Goal: Task Accomplishment & Management: Complete application form

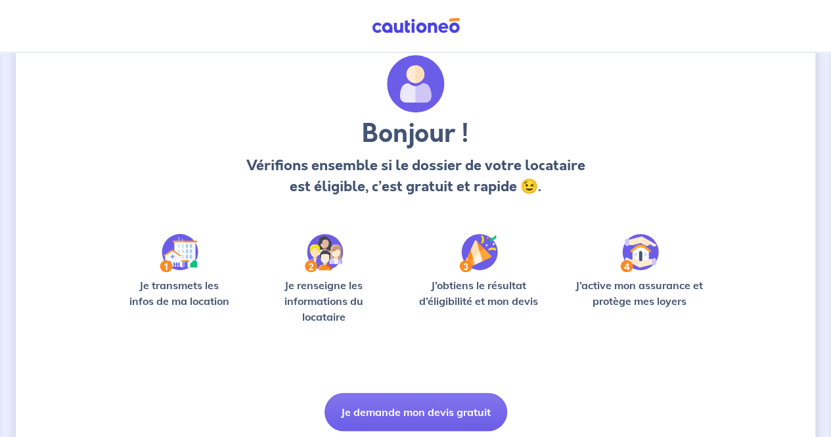
scroll to position [66, 0]
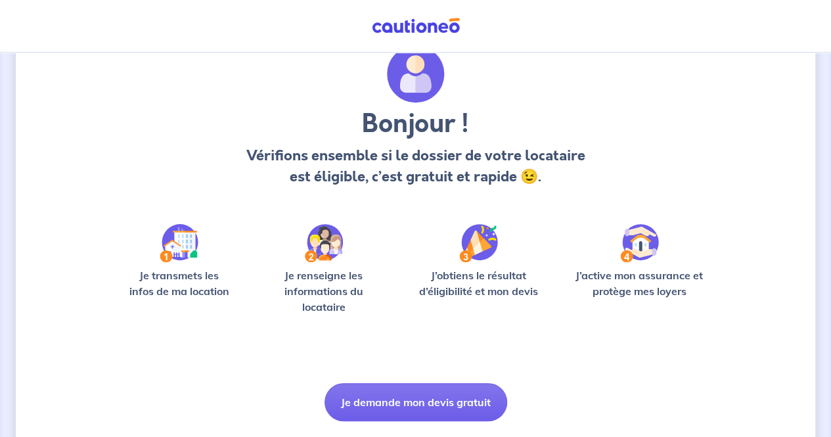
scroll to position [91, 0]
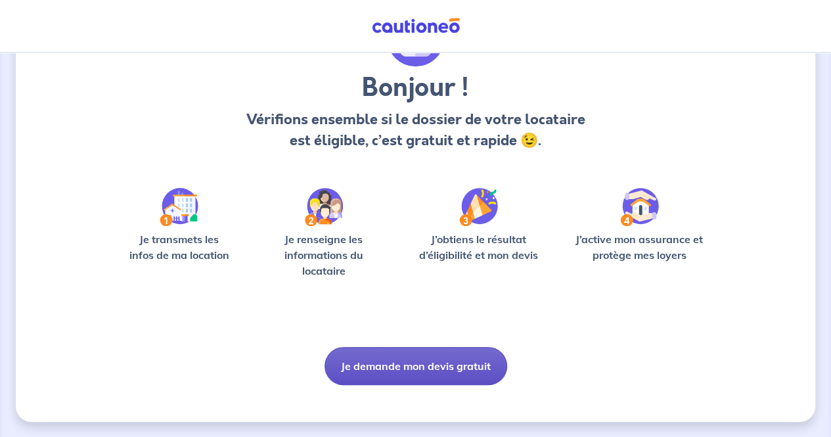
click at [420, 356] on button "Je demande mon devis gratuit" at bounding box center [416, 366] width 183 height 38
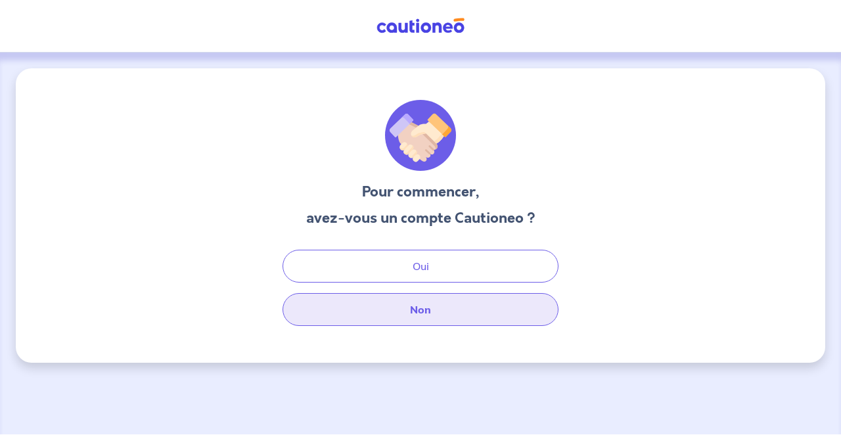
click at [419, 319] on button "Non" at bounding box center [421, 309] width 276 height 33
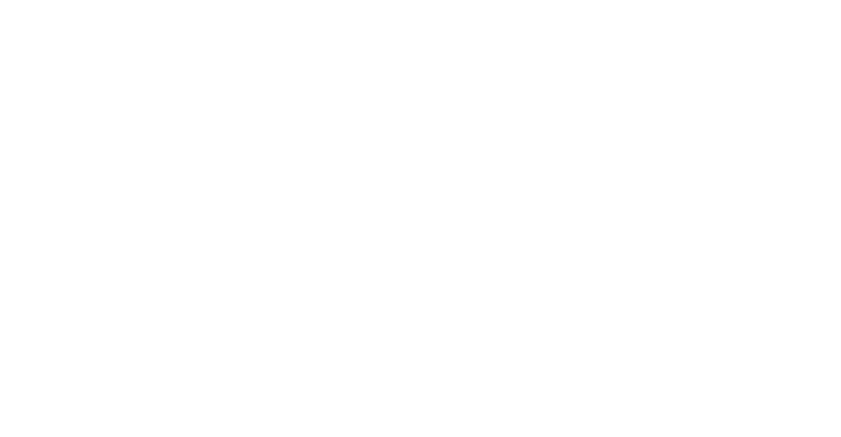
select select "FR"
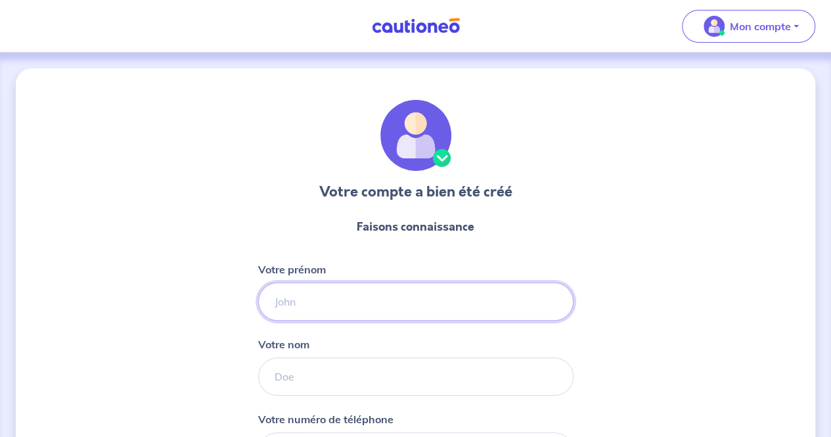
click at [378, 306] on input "Votre prénom" at bounding box center [415, 302] width 315 height 38
type input "Yoni"
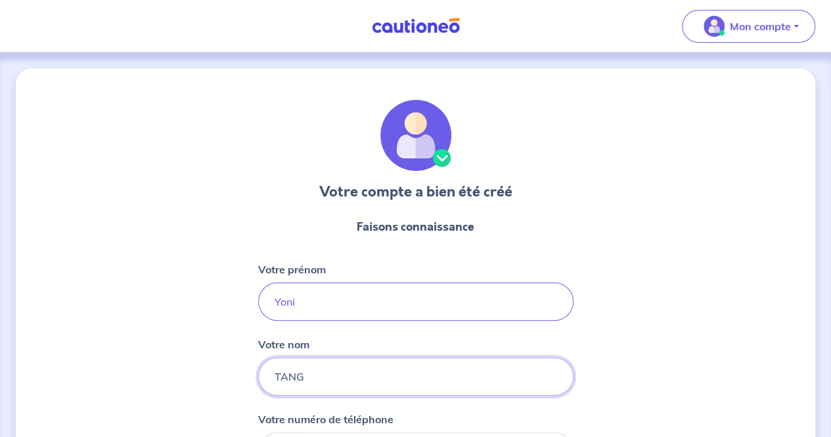
type input "TANG"
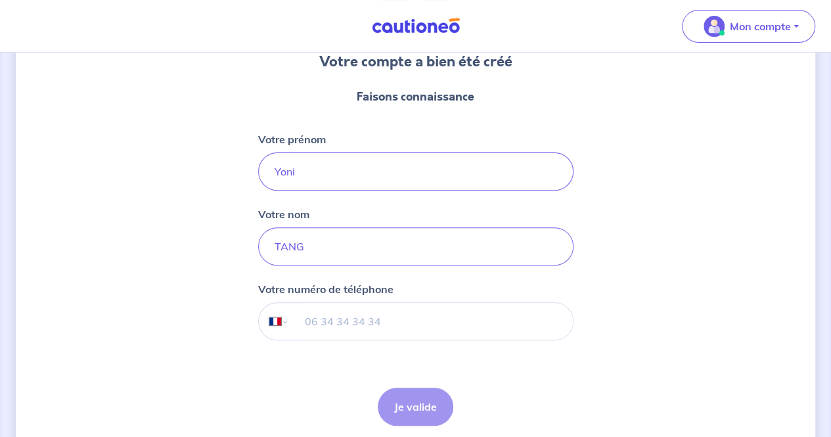
scroll to position [180, 0]
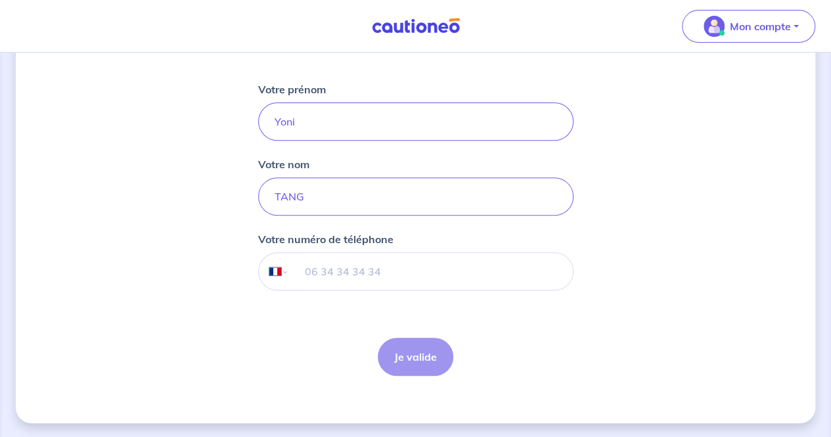
click at [348, 270] on input "tel" at bounding box center [430, 271] width 284 height 37
type input "06 13 53 77 93"
click at [396, 354] on button "Je valide" at bounding box center [416, 357] width 76 height 38
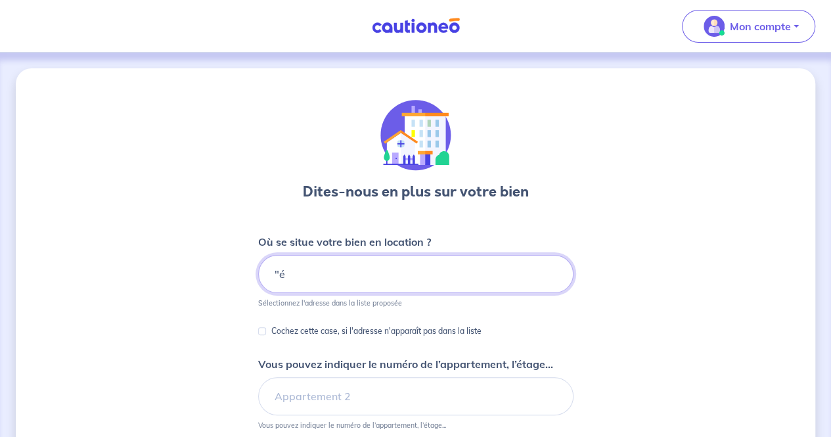
type input """
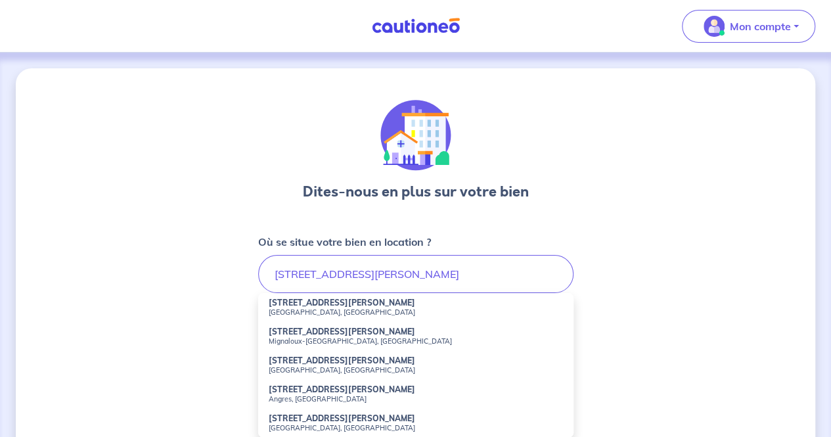
click at [312, 310] on small "[GEOGRAPHIC_DATA], [GEOGRAPHIC_DATA]" at bounding box center [416, 312] width 294 height 9
type input "[STREET_ADDRESS][PERSON_NAME]"
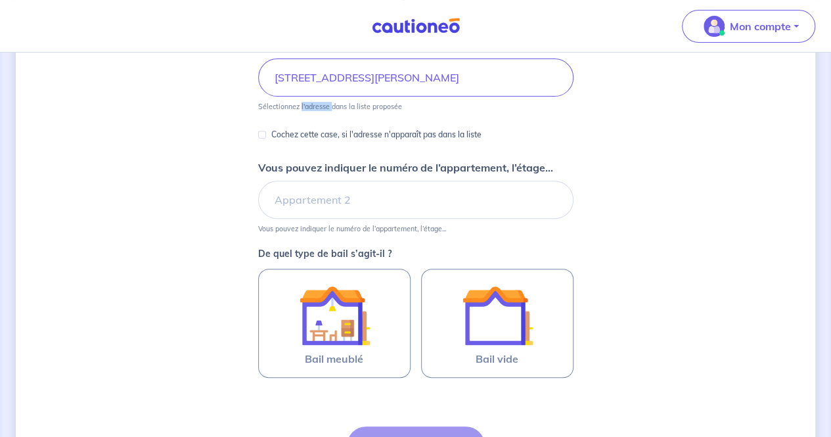
scroll to position [197, 0]
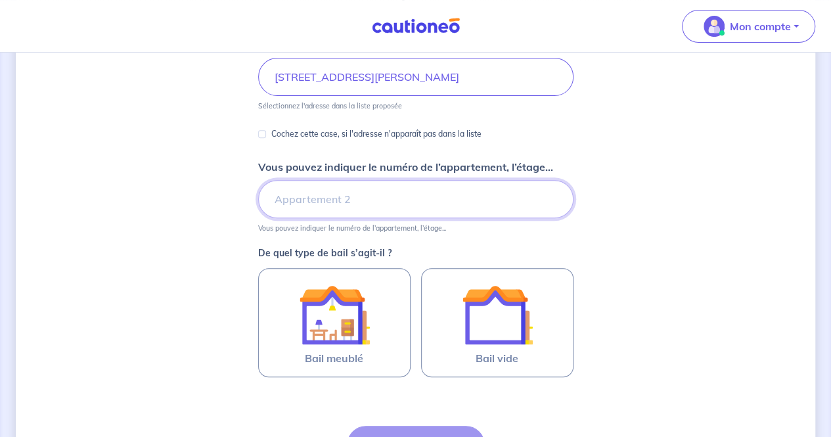
click at [320, 191] on input "Vous pouvez indiquer le numéro de l’appartement, l’étage..." at bounding box center [415, 199] width 315 height 38
type input "B146"
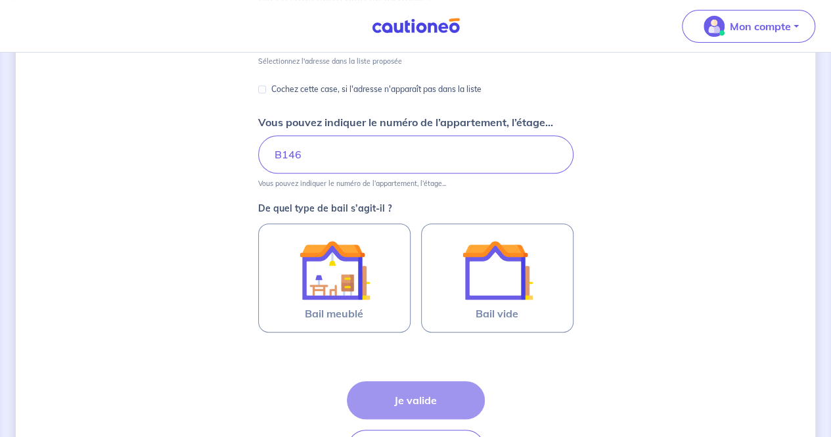
scroll to position [263, 0]
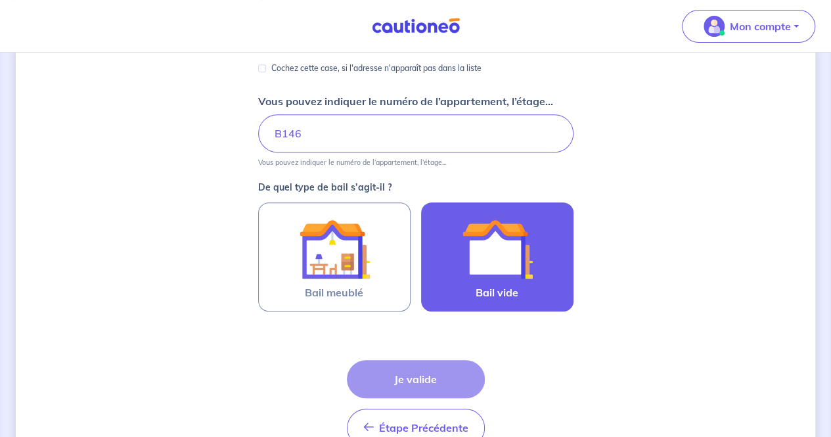
click at [490, 257] on img at bounding box center [497, 249] width 71 height 71
click at [0, 0] on input "Bail vide" at bounding box center [0, 0] width 0 height 0
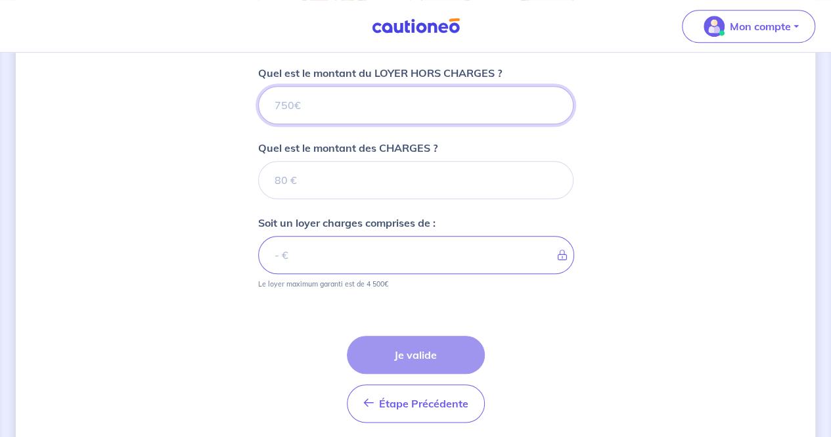
scroll to position [507, 0]
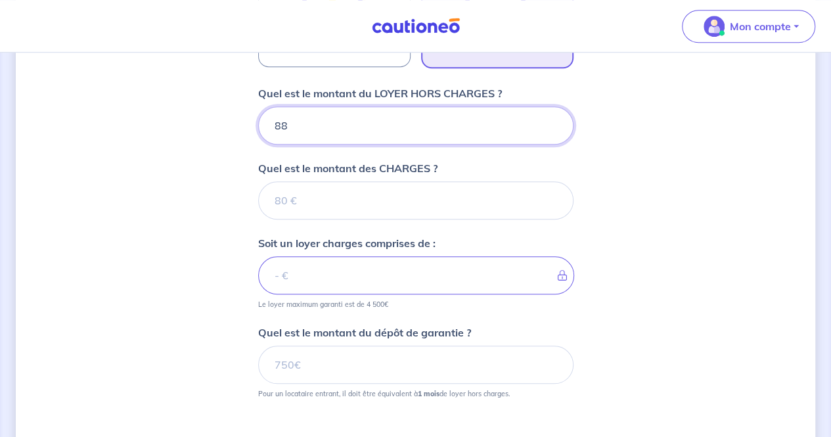
type input "880"
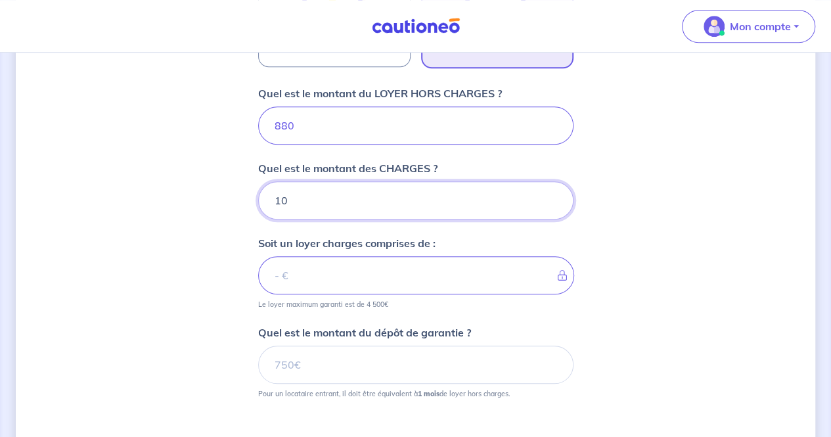
type input "100"
type input "890"
type input "100"
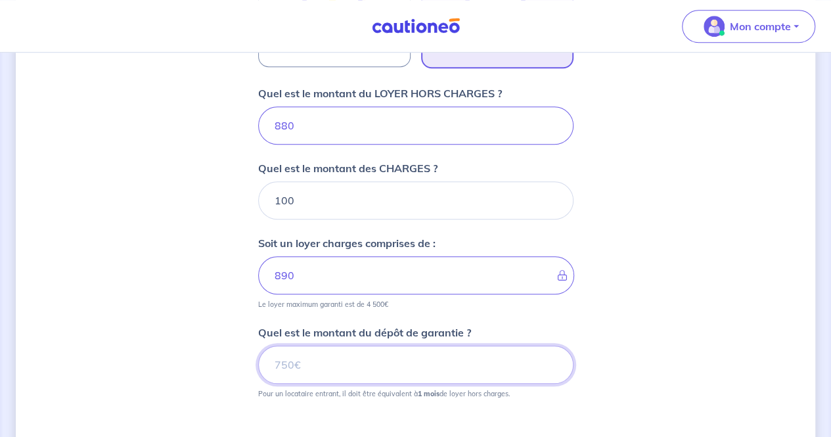
type input "980"
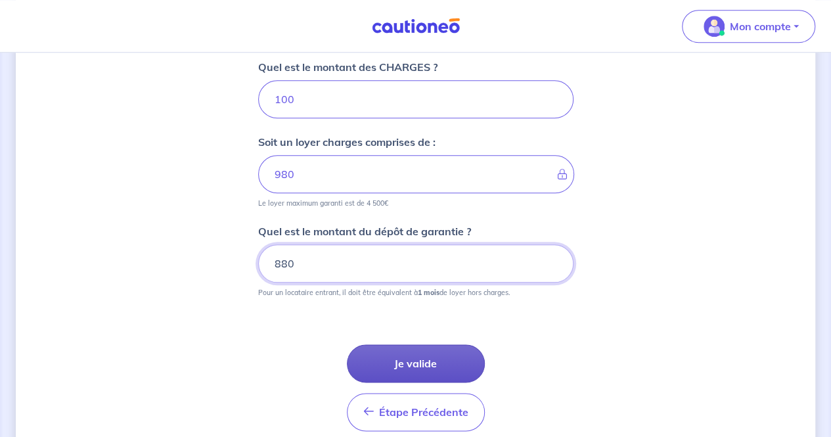
scroll to position [639, 0]
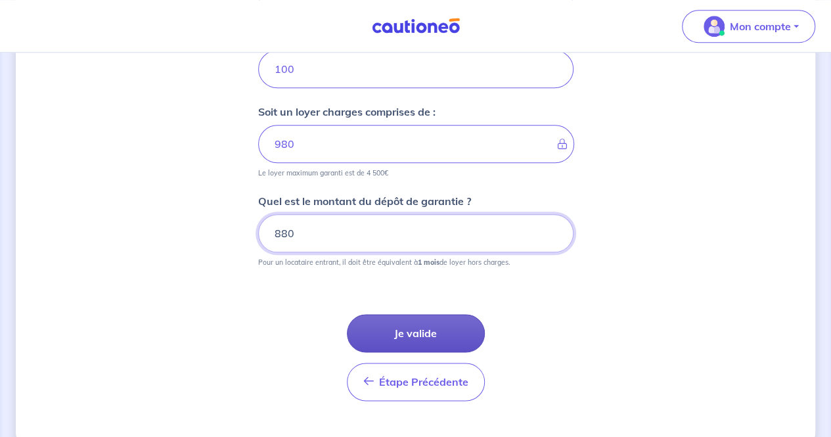
type input "880"
click at [419, 322] on button "Je valide" at bounding box center [416, 333] width 138 height 38
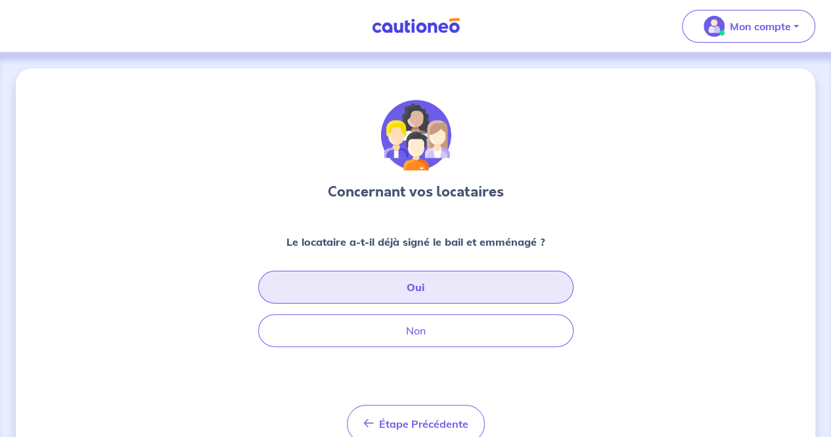
click at [478, 291] on button "Oui" at bounding box center [415, 287] width 315 height 33
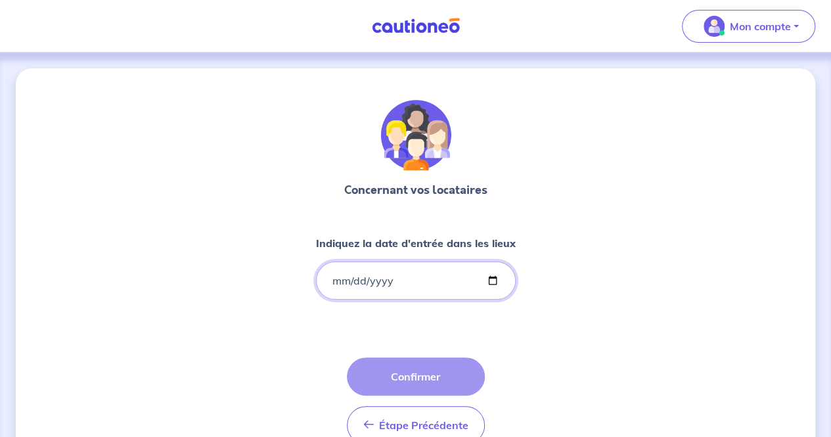
click at [425, 275] on input "Indiquez la date d'entrée dans les lieux" at bounding box center [416, 281] width 200 height 38
click at [492, 279] on input "Indiquez la date d'entrée dans les lieux" at bounding box center [416, 281] width 200 height 38
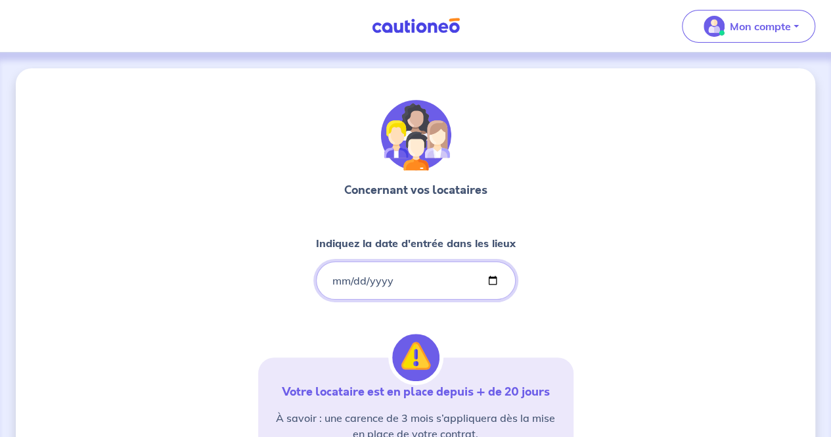
type input "[DATE]"
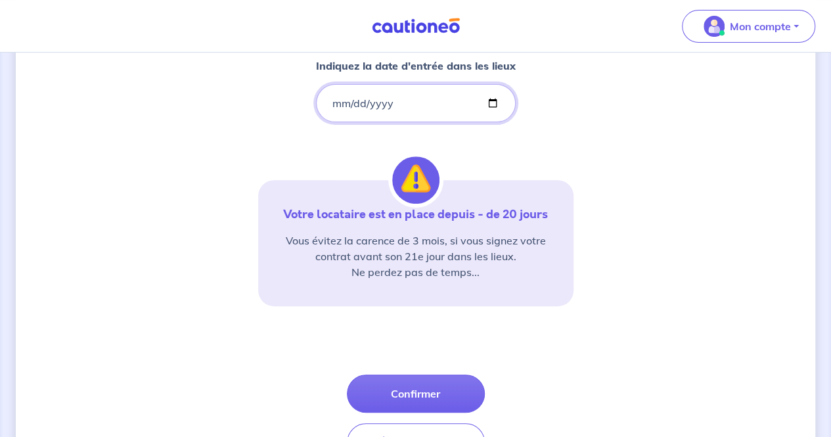
scroll to position [197, 0]
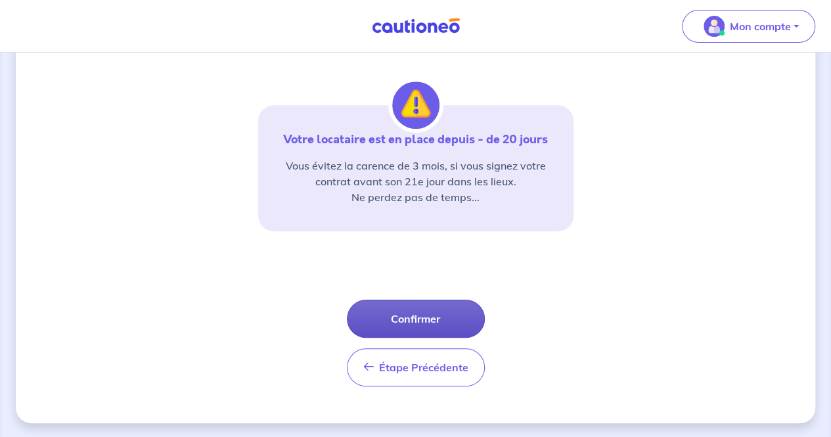
click at [411, 319] on button "Confirmer" at bounding box center [416, 319] width 138 height 38
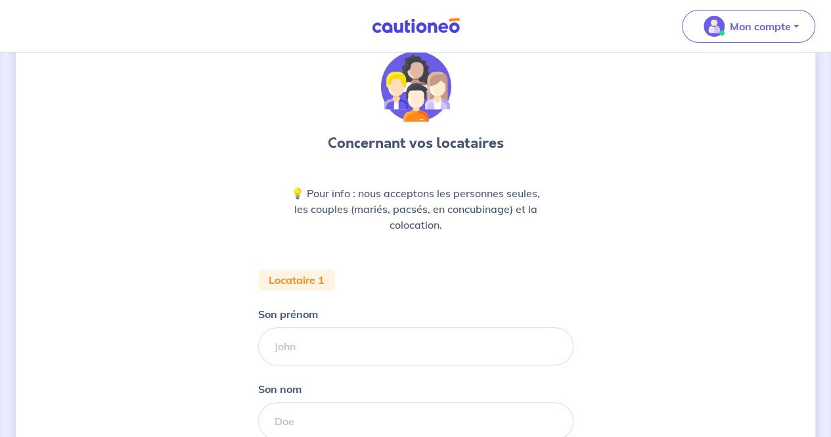
scroll to position [66, 0]
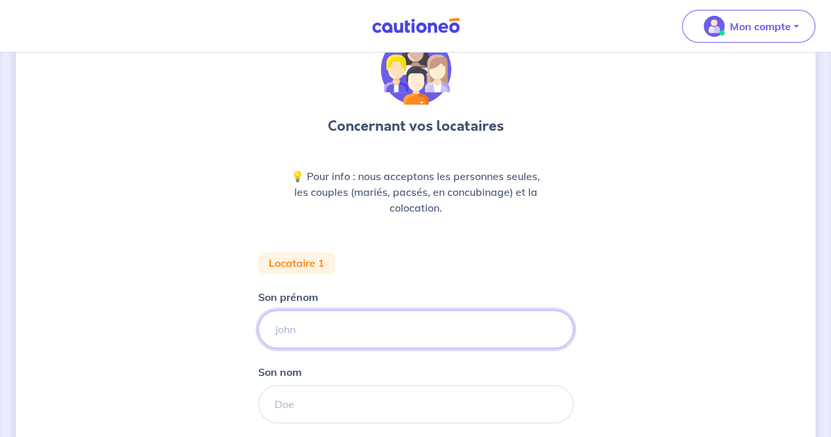
click at [363, 312] on input "Son prénom" at bounding box center [415, 329] width 315 height 38
paste input "AWALY"
type input "AWALY"
click at [296, 392] on input "Son nom" at bounding box center [415, 404] width 315 height 38
paste input "AWALY"
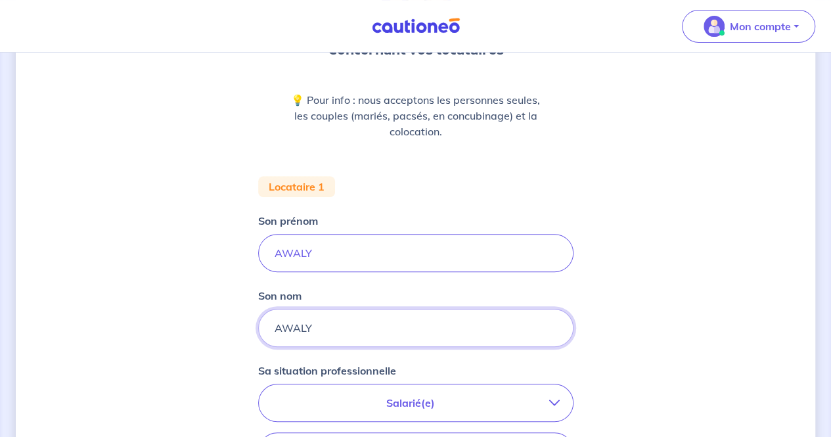
scroll to position [263, 0]
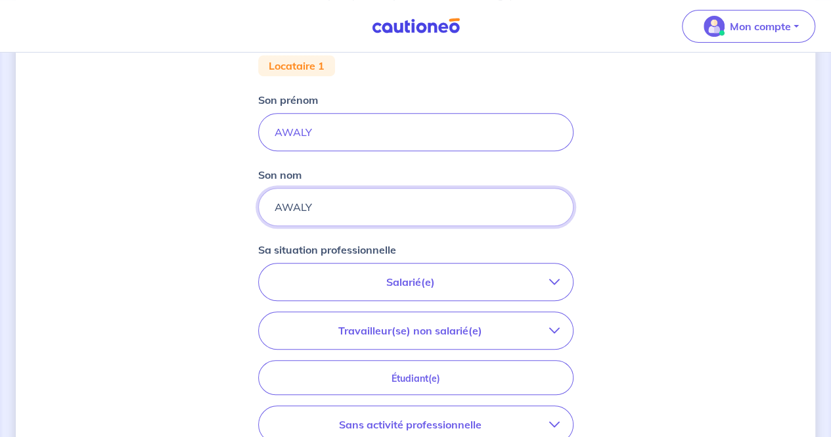
click at [302, 198] on input "AWALY" at bounding box center [415, 207] width 315 height 38
type input "s"
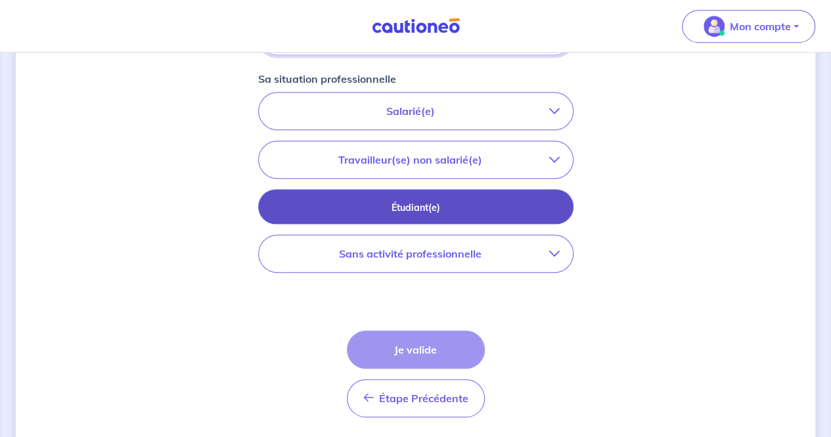
scroll to position [394, 0]
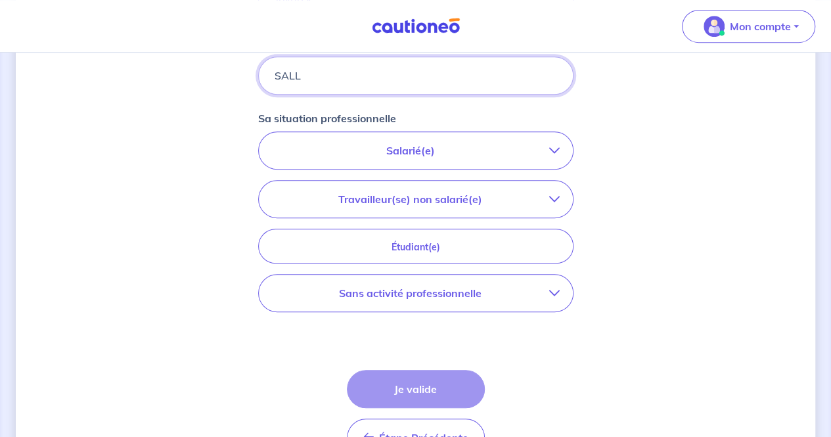
type input "SALL"
click at [423, 140] on button "Salarié(e)" at bounding box center [416, 150] width 314 height 37
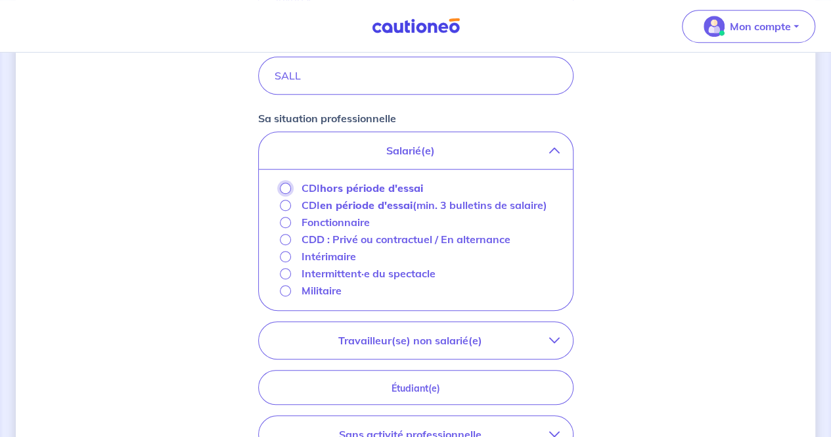
click at [284, 190] on input "CDI hors période d'essai" at bounding box center [285, 188] width 11 height 11
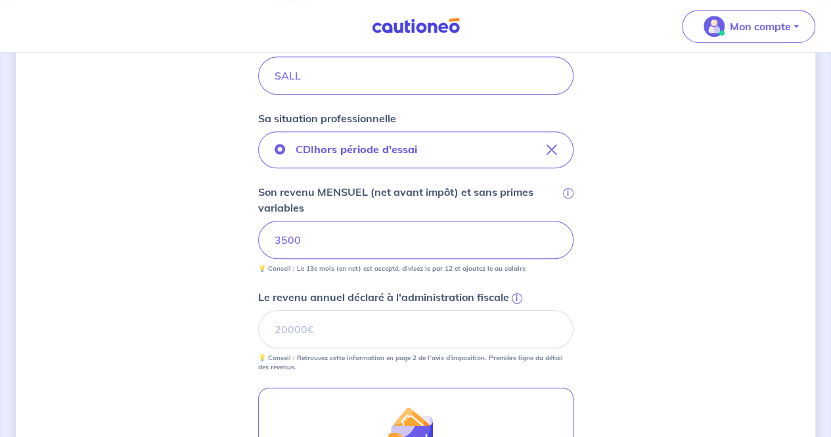
click at [643, 354] on div "Concernant vos locataires 💡 Pour info : nous acceptons les personnes seules, le…" at bounding box center [416, 187] width 800 height 1026
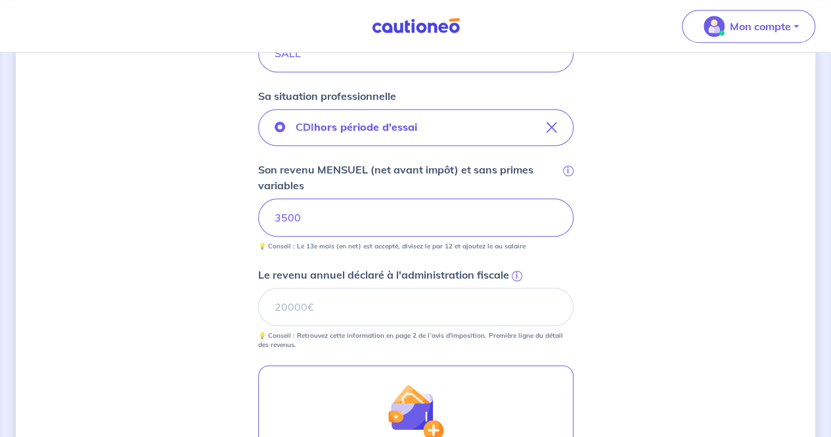
scroll to position [657, 0]
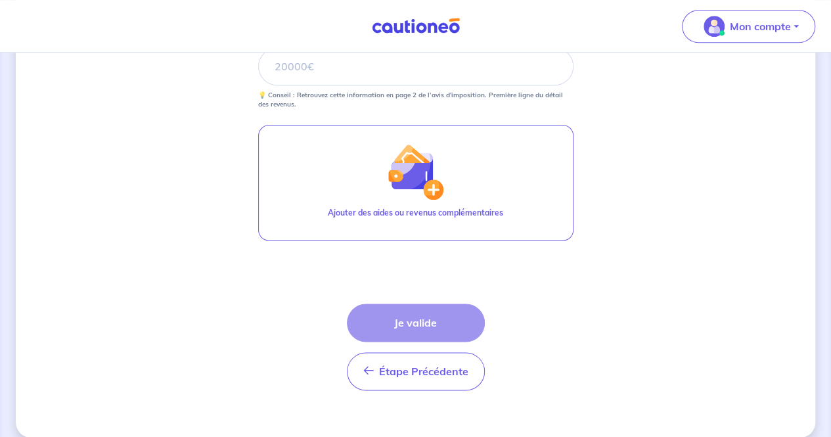
click at [436, 320] on div "Étape Précédente Précédent Je valide Je valide" at bounding box center [416, 347] width 138 height 87
click at [402, 328] on div "Étape Précédente Précédent Je valide Je valide" at bounding box center [416, 347] width 138 height 87
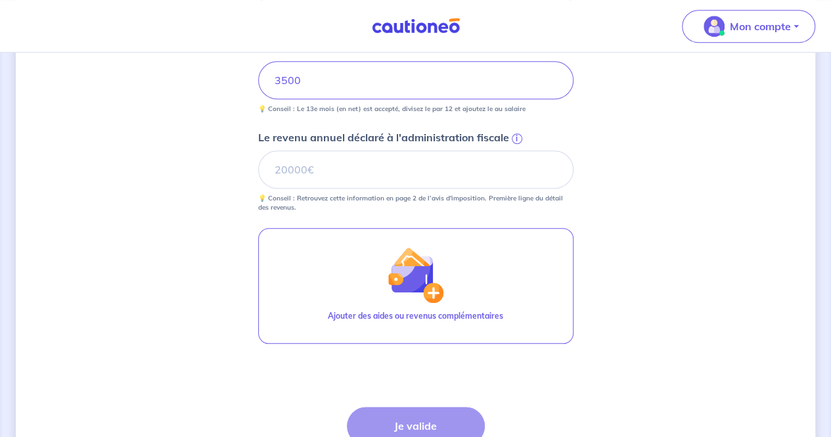
scroll to position [460, 0]
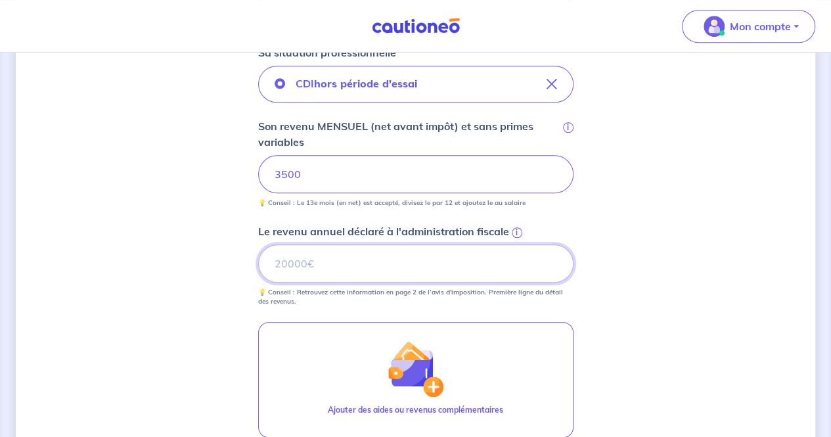
click at [330, 273] on input "Le revenu annuel déclaré à l'administration fiscale i" at bounding box center [415, 263] width 315 height 38
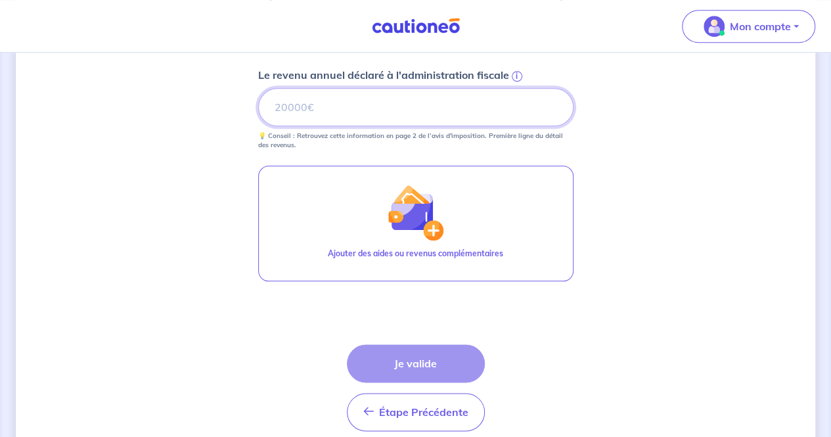
scroll to position [670, 0]
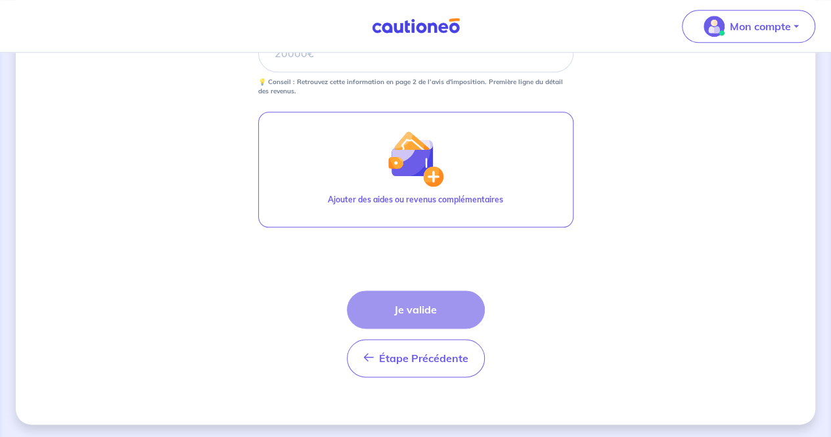
click at [407, 319] on div "Étape Précédente Précédent Je valide Je valide" at bounding box center [416, 333] width 138 height 87
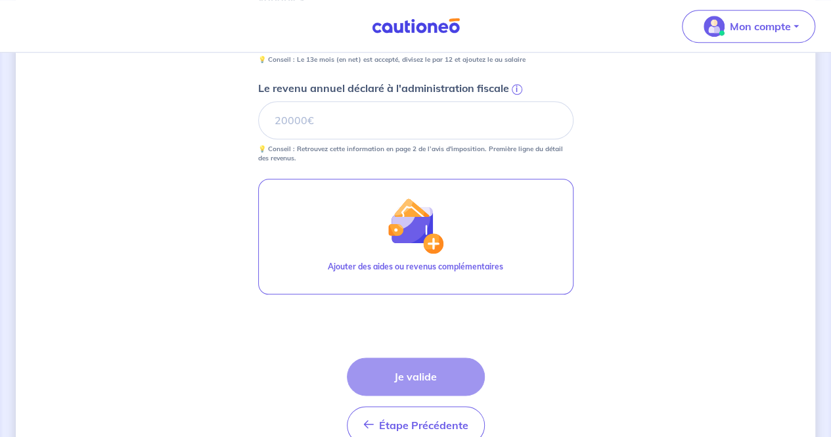
scroll to position [539, 0]
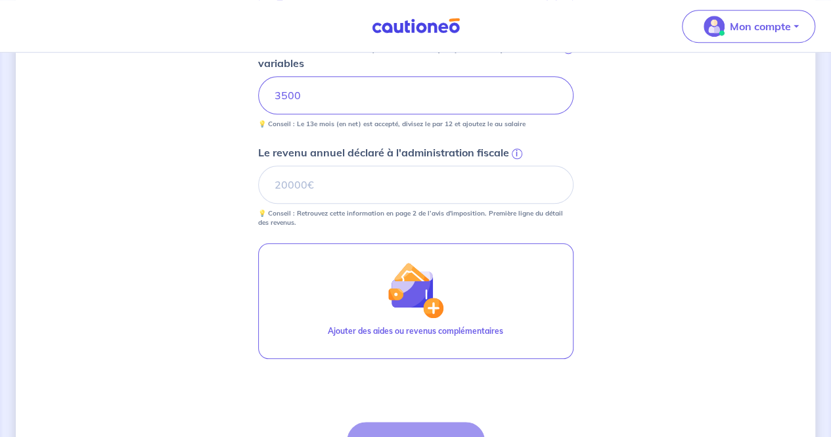
click at [517, 149] on span "i" at bounding box center [517, 154] width 11 height 11
click at [517, 166] on input "Le revenu annuel déclaré à l'administration fiscale i" at bounding box center [415, 185] width 315 height 38
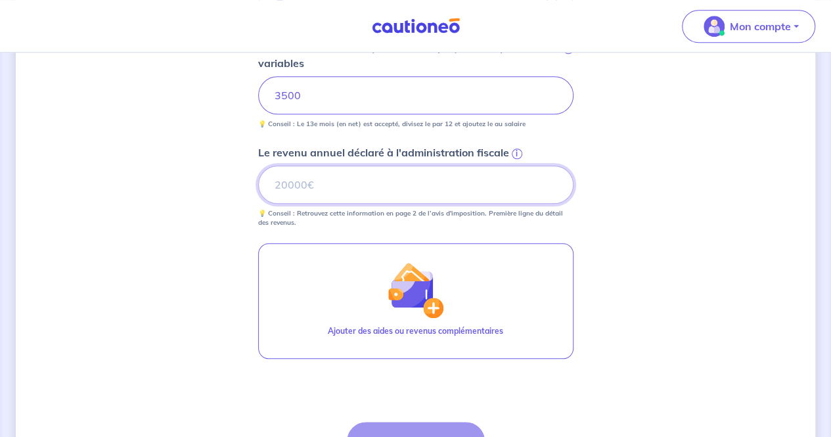
click at [337, 185] on input "Le revenu annuel déclaré à l'administration fiscale i" at bounding box center [415, 185] width 315 height 38
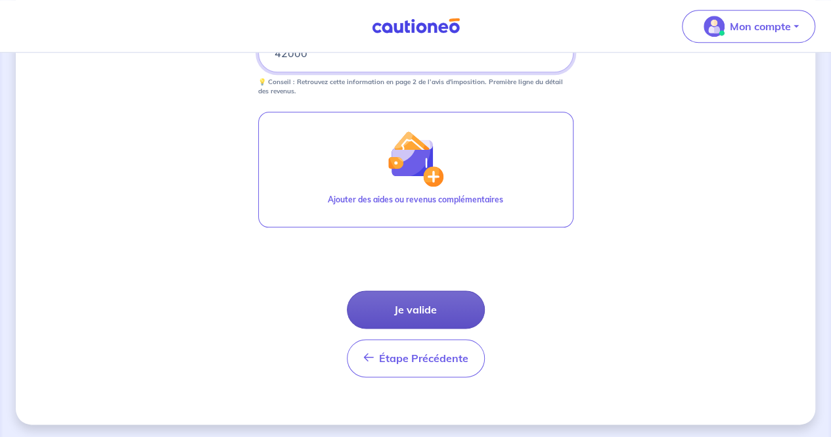
type input "42000"
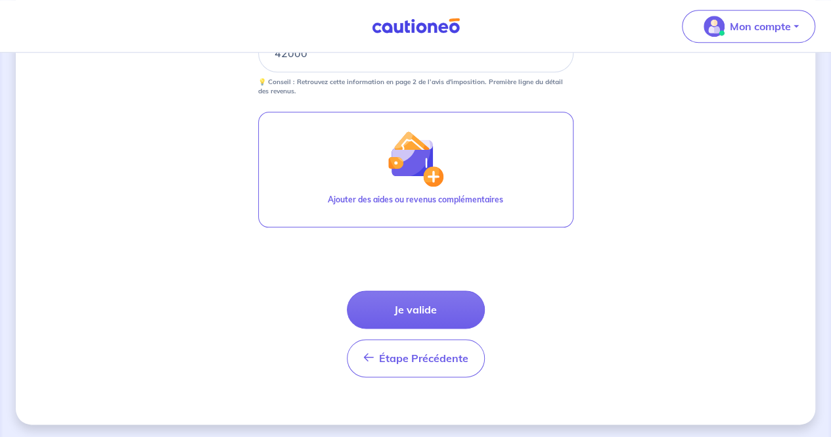
click at [385, 303] on button "Je valide" at bounding box center [416, 309] width 138 height 38
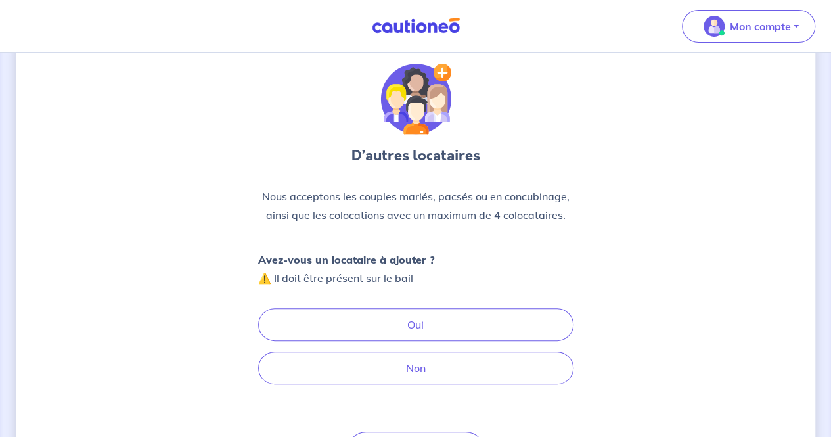
scroll to position [66, 0]
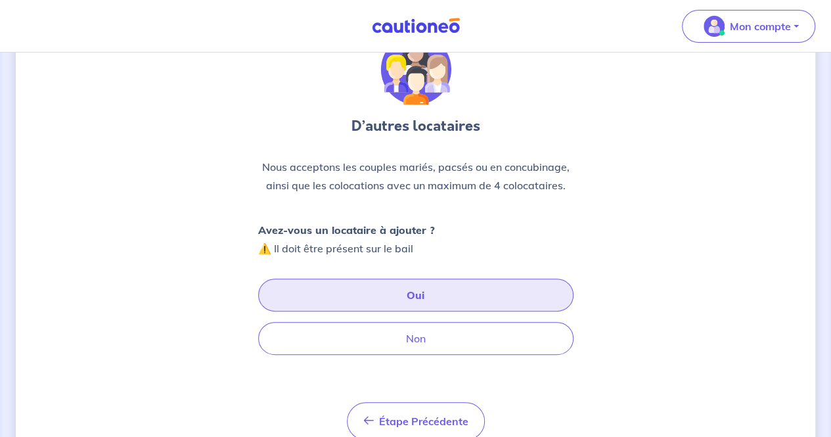
click at [423, 293] on button "Oui" at bounding box center [415, 295] width 315 height 33
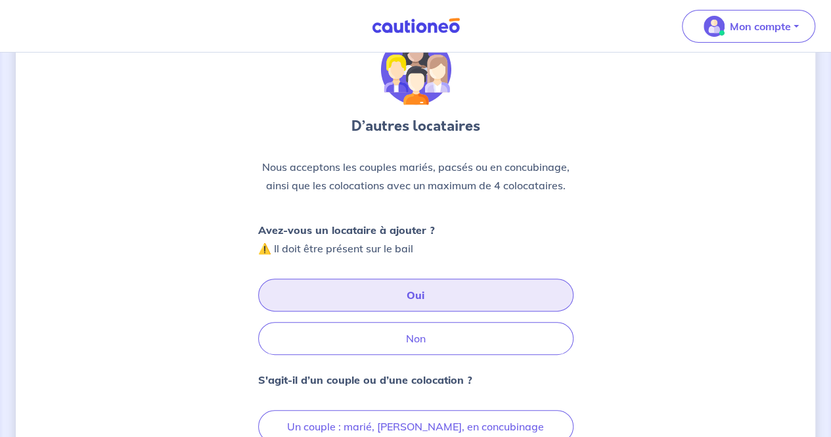
scroll to position [197, 0]
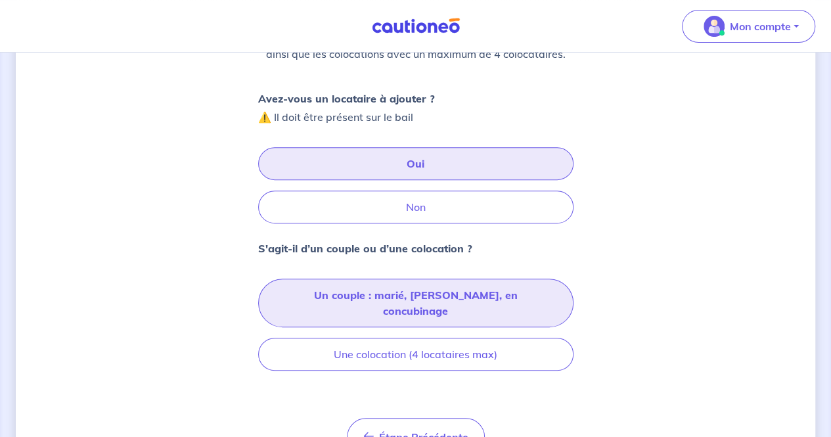
click at [421, 294] on button "Un couple : marié, [PERSON_NAME], en concubinage" at bounding box center [415, 303] width 315 height 49
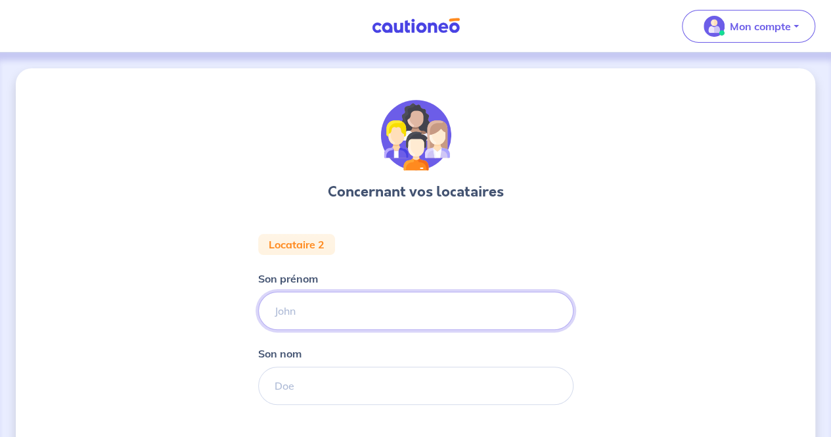
click at [338, 304] on input "Son prénom" at bounding box center [415, 311] width 315 height 38
type input "i"
type input "[PERSON_NAME]"
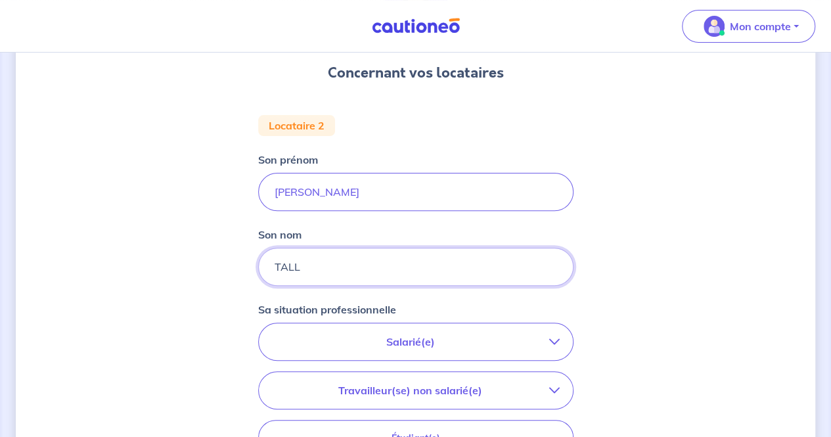
scroll to position [263, 0]
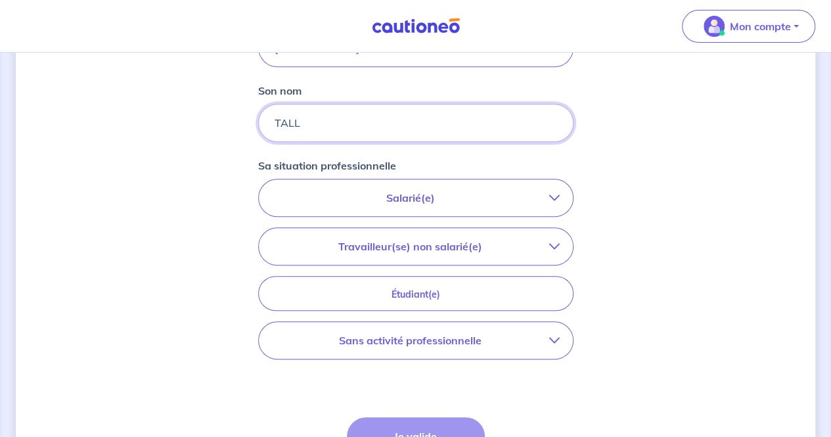
type input "TALL"
click at [413, 208] on button "Salarié(e)" at bounding box center [416, 197] width 314 height 37
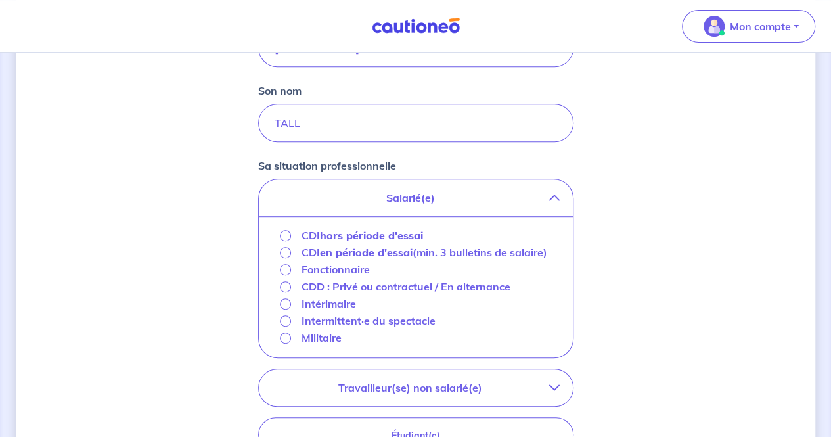
click at [381, 239] on strong "hors période d'essai" at bounding box center [371, 235] width 103 height 13
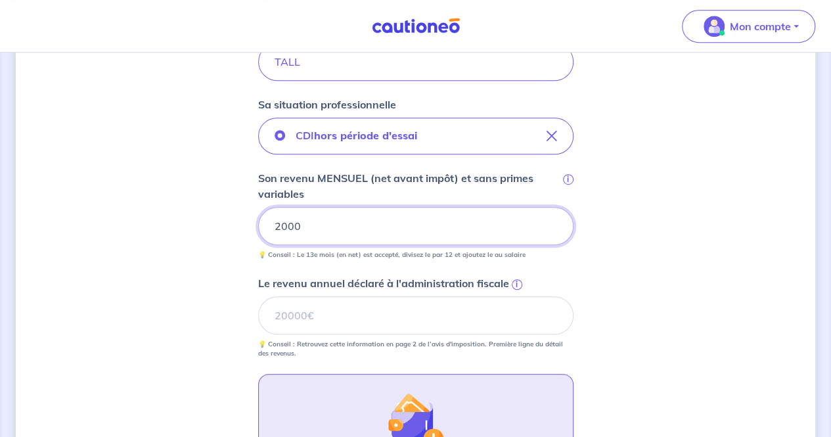
scroll to position [394, 0]
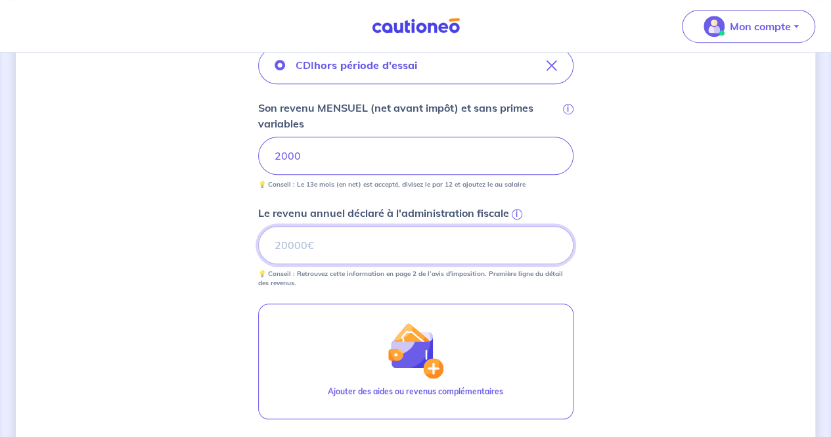
click at [347, 241] on input "Le revenu annuel déclaré à l'administration fiscale i" at bounding box center [415, 245] width 315 height 38
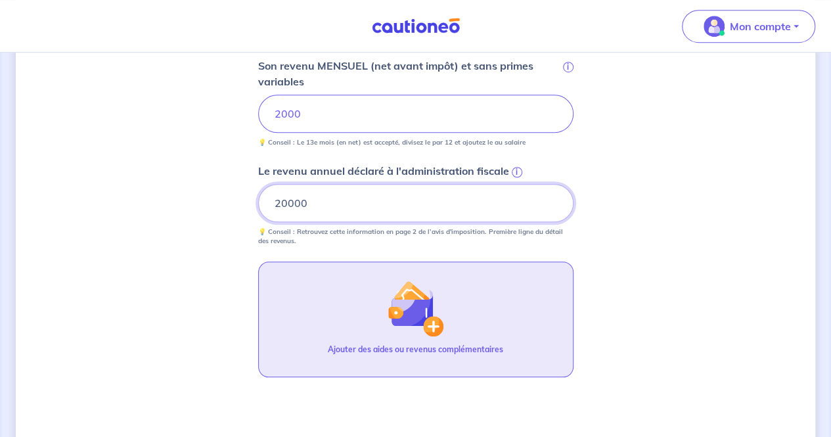
scroll to position [586, 0]
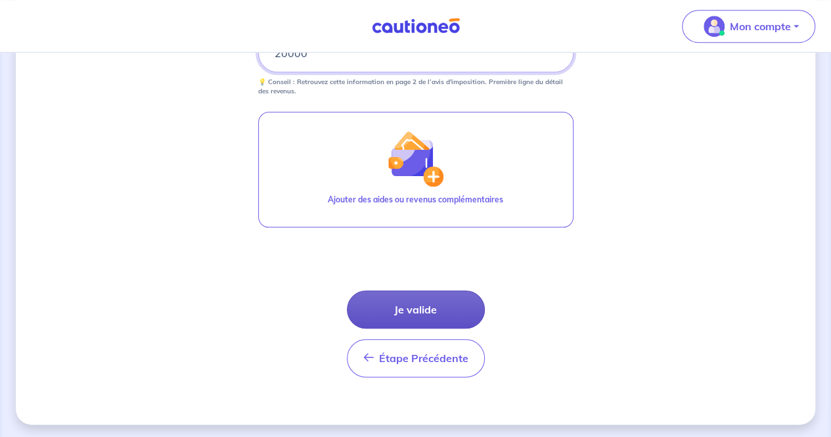
type input "20000"
click at [438, 305] on button "Je valide" at bounding box center [416, 309] width 138 height 38
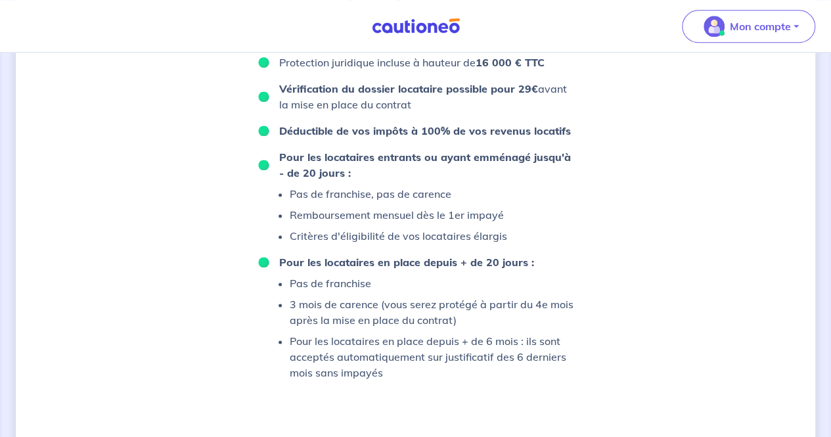
scroll to position [937, 0]
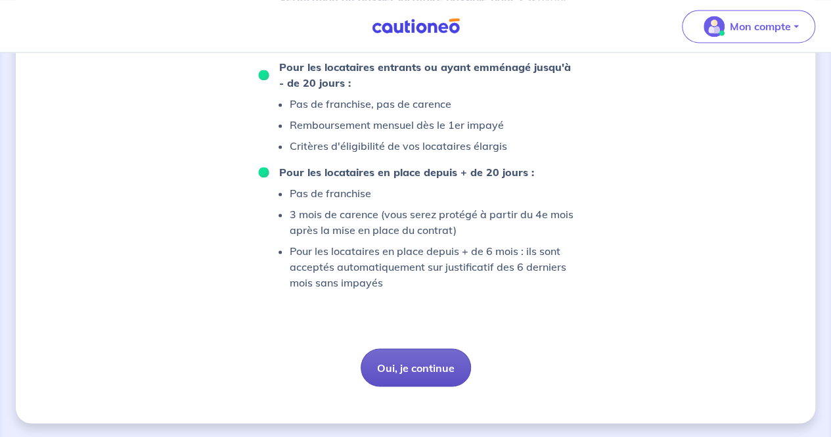
click at [409, 365] on button "Oui, je continue" at bounding box center [416, 367] width 110 height 38
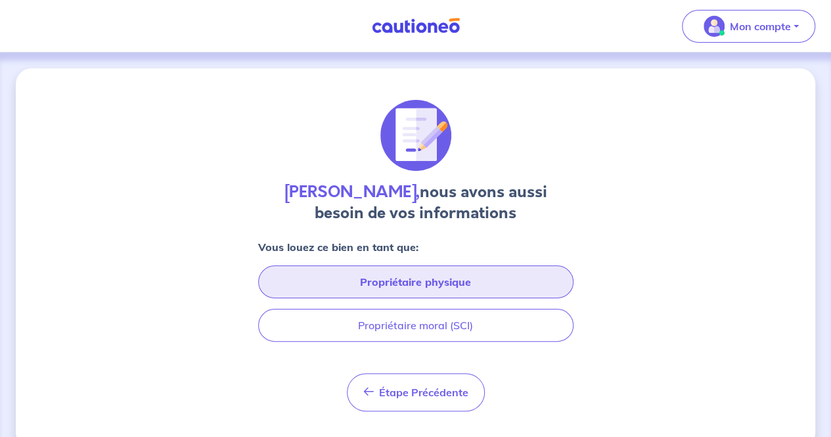
click at [436, 285] on button "Propriétaire physique" at bounding box center [415, 281] width 315 height 33
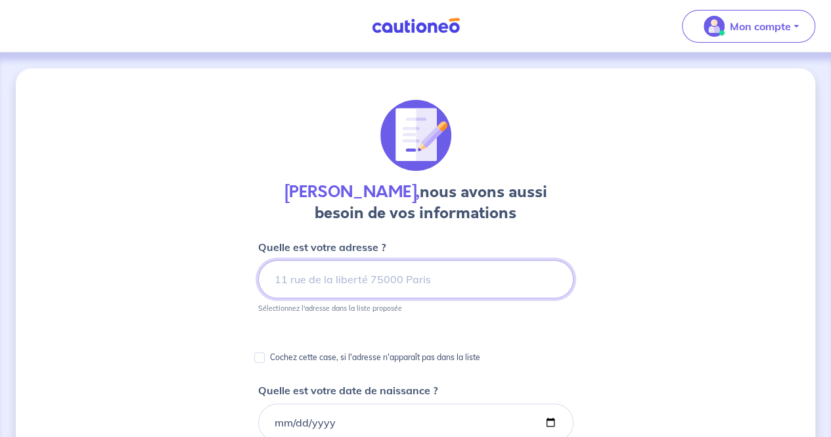
click at [382, 283] on input at bounding box center [415, 279] width 315 height 38
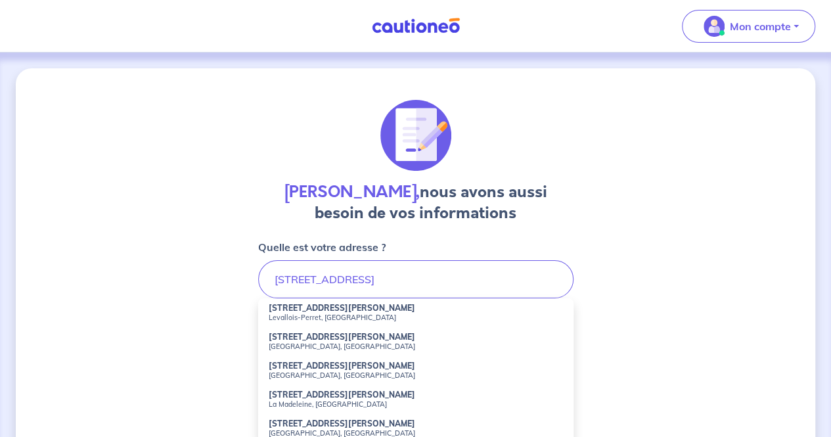
click at [298, 323] on li "[STREET_ADDRESS][PERSON_NAME]" at bounding box center [415, 312] width 315 height 29
type input "[STREET_ADDRESS][PERSON_NAME]"
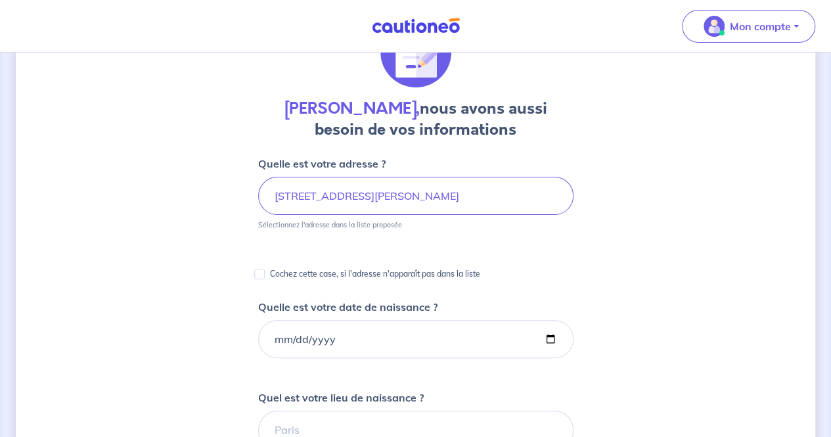
scroll to position [131, 0]
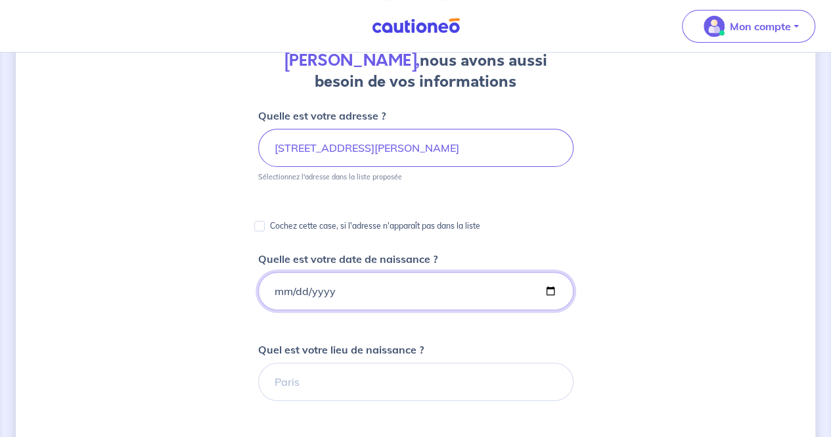
click at [300, 287] on input "Quelle est votre date de naissance ?" at bounding box center [415, 291] width 315 height 38
type input "[DATE]"
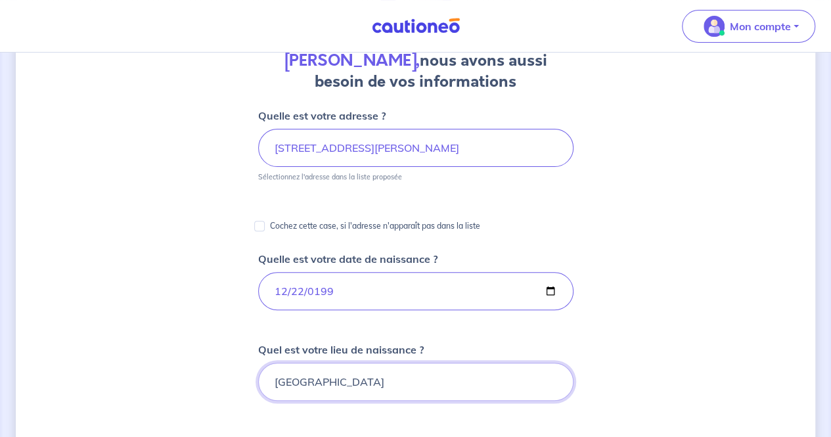
type input "[GEOGRAPHIC_DATA]"
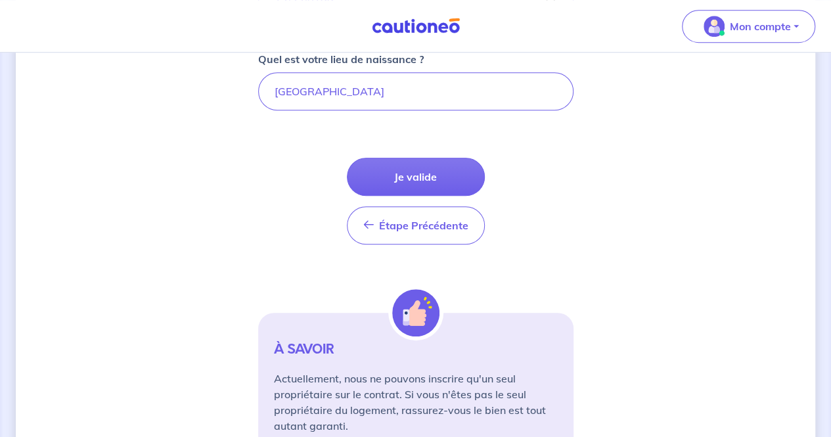
scroll to position [426, 0]
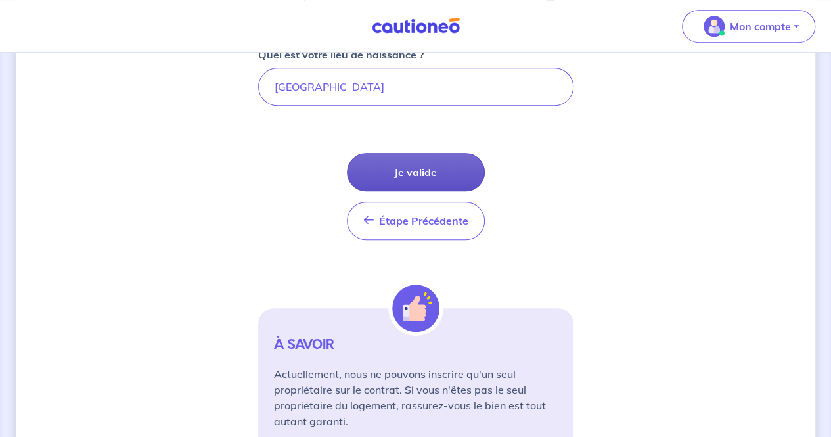
click at [415, 176] on button "Je valide" at bounding box center [416, 172] width 138 height 38
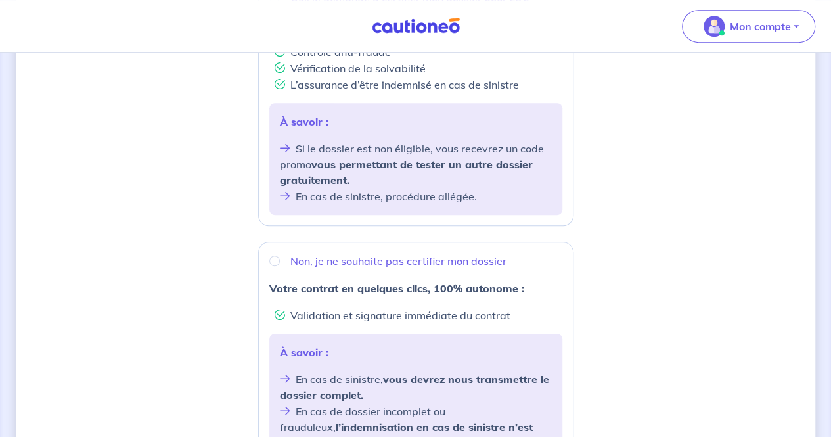
scroll to position [239, 0]
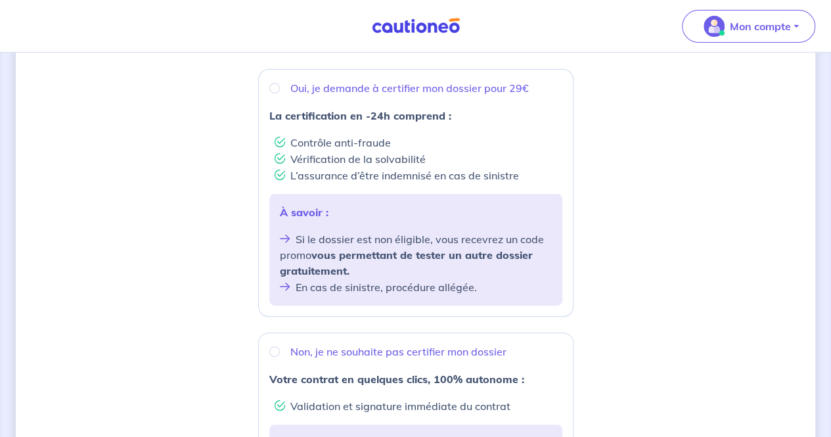
click at [304, 87] on p "Oui, je demande à certifier mon dossier pour 29€" at bounding box center [409, 88] width 239 height 16
click at [280, 87] on input "Oui, je demande à certifier mon dossier pour 29€" at bounding box center [274, 88] width 11 height 11
radio input "true"
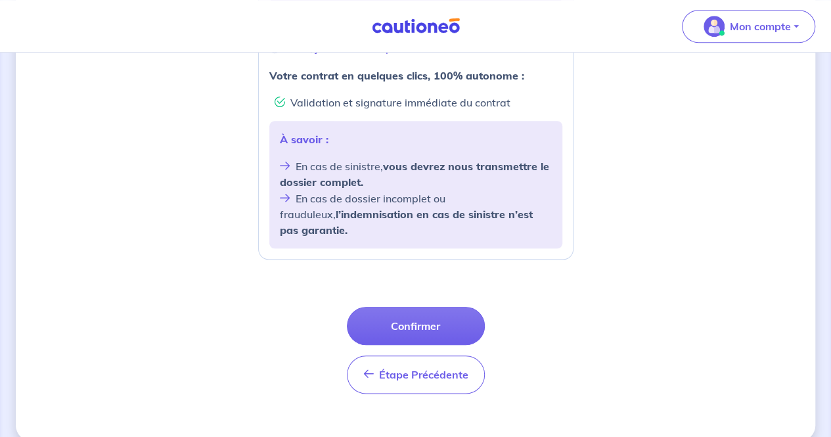
click at [409, 310] on button "Confirmer" at bounding box center [416, 326] width 138 height 38
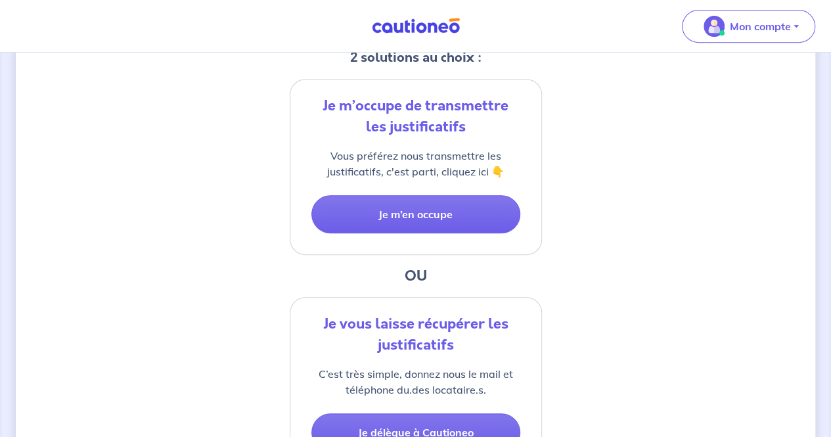
scroll to position [263, 0]
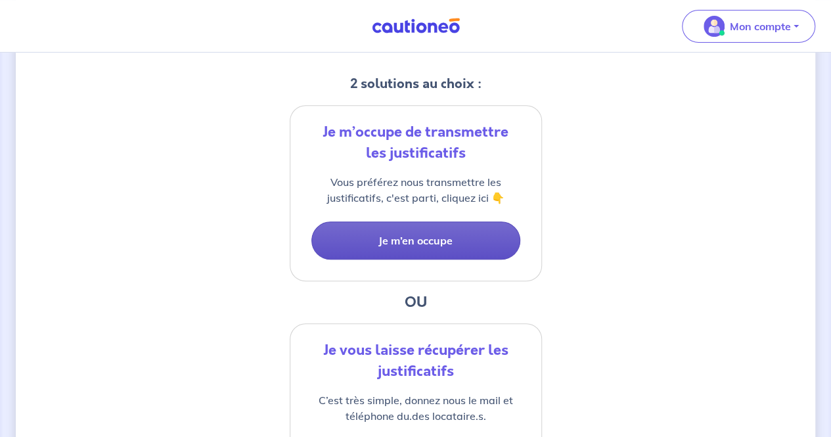
click at [438, 246] on button "Je m’en occupe" at bounding box center [415, 240] width 209 height 38
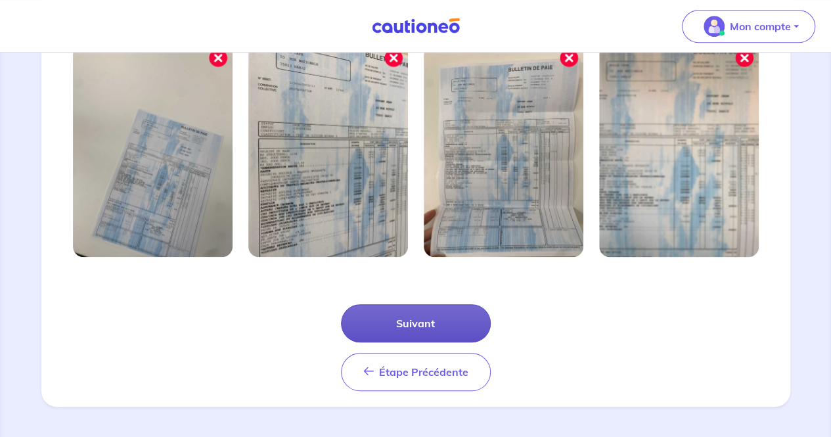
click at [435, 325] on button "Suivant" at bounding box center [416, 323] width 150 height 38
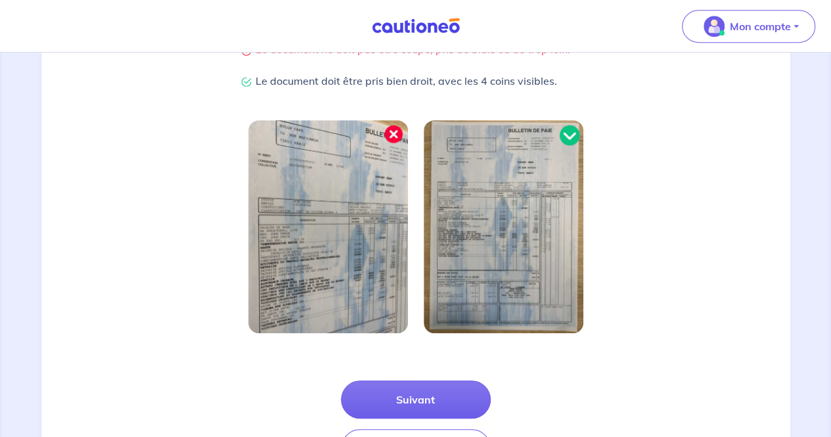
scroll to position [394, 0]
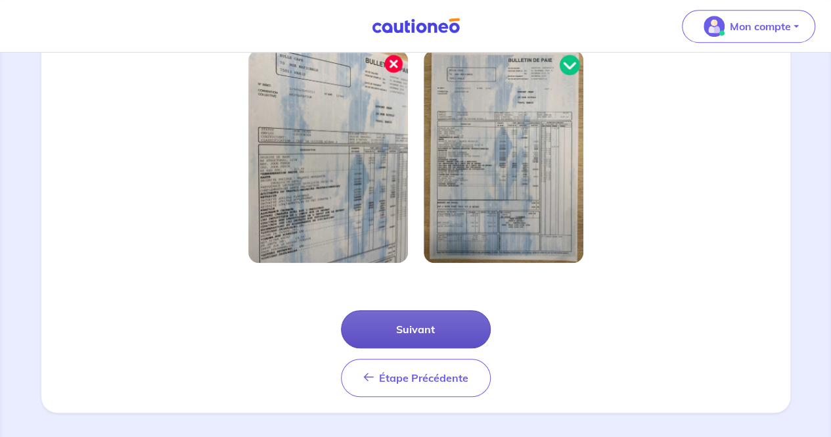
click at [426, 334] on button "Suivant" at bounding box center [416, 329] width 150 height 38
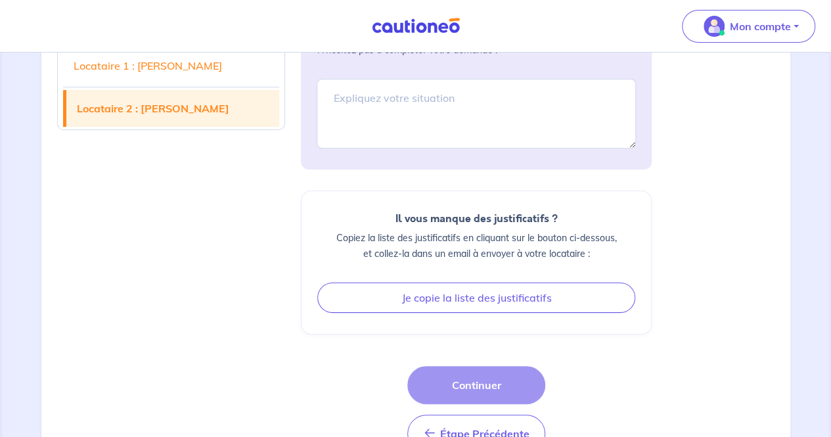
scroll to position [2562, 0]
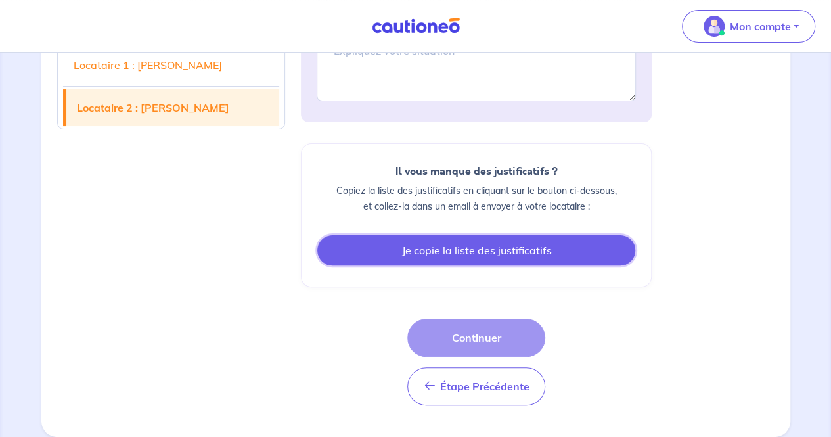
click at [490, 257] on button "Je copie la liste des justificatifs" at bounding box center [476, 250] width 318 height 30
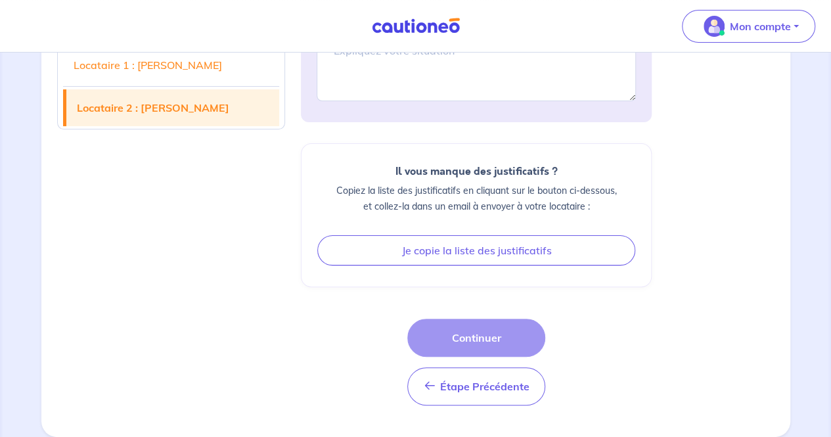
click at [489, 336] on div "Étape Précédente Étape Précédente Continuer" at bounding box center [476, 362] width 138 height 87
